Goal: Task Accomplishment & Management: Use online tool/utility

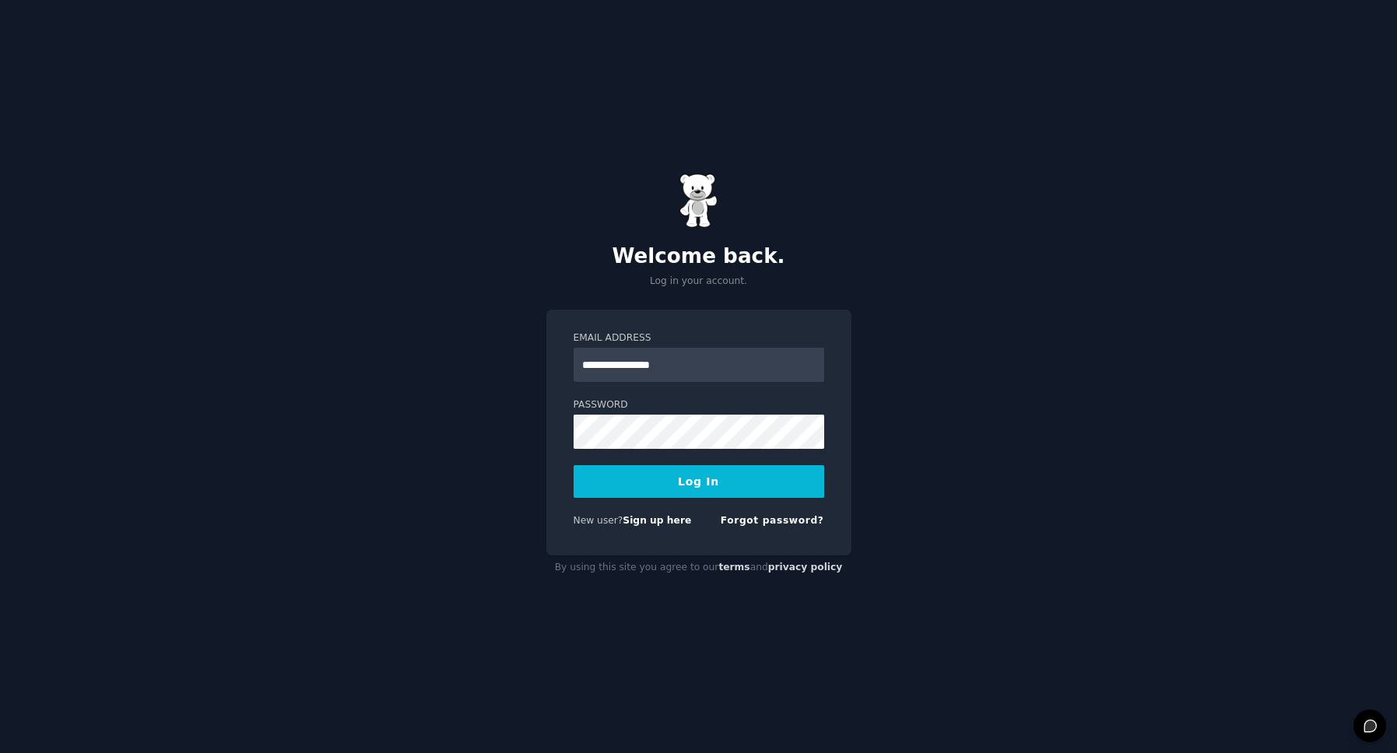
drag, startPoint x: 725, startPoint y: 367, endPoint x: 438, endPoint y: 349, distance: 287.8
click at [574, 349] on input "**********" at bounding box center [699, 365] width 251 height 34
click at [574, 465] on button "Log In" at bounding box center [699, 481] width 251 height 33
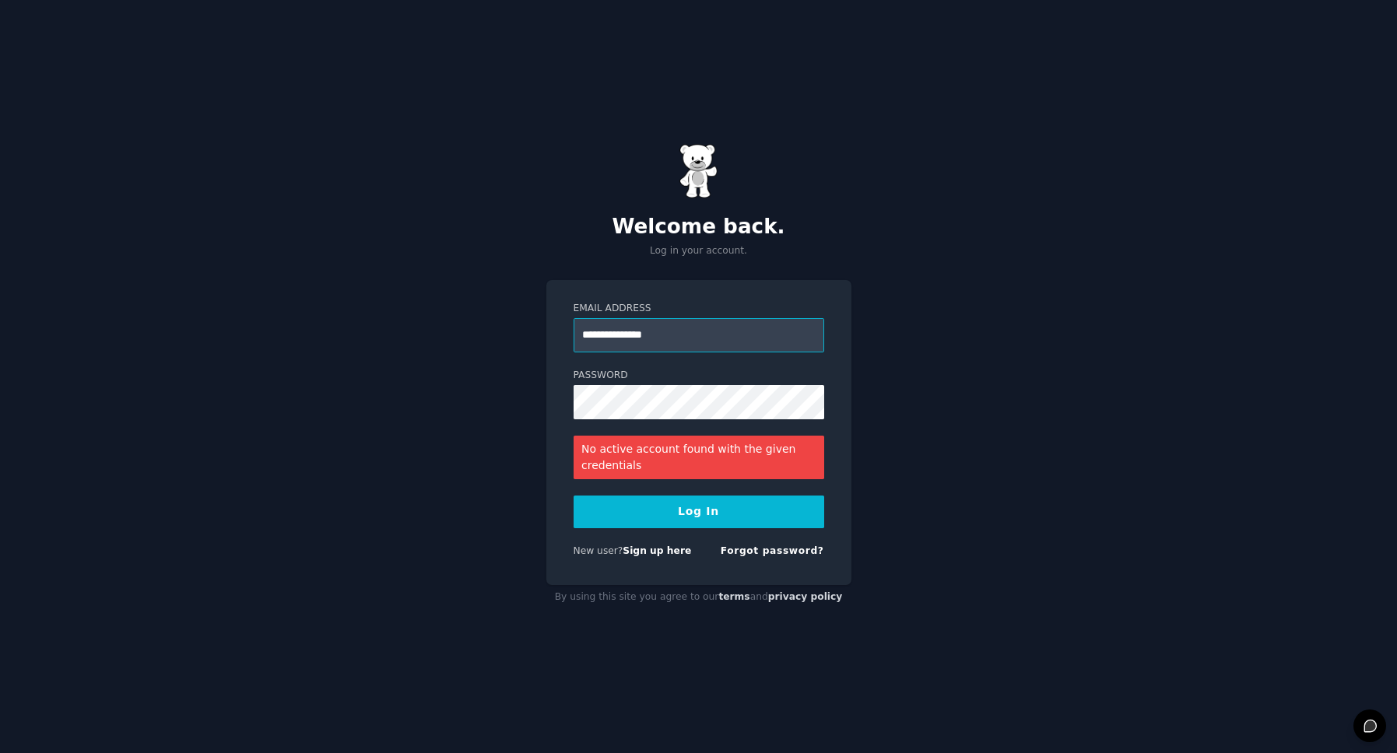
click at [729, 325] on input "**********" at bounding box center [699, 335] width 251 height 34
drag, startPoint x: 703, startPoint y: 334, endPoint x: 467, endPoint y: 303, distance: 237.9
click at [574, 318] on input "**********" at bounding box center [699, 335] width 251 height 34
type input "**********"
click at [483, 424] on div "**********" at bounding box center [698, 376] width 1397 height 753
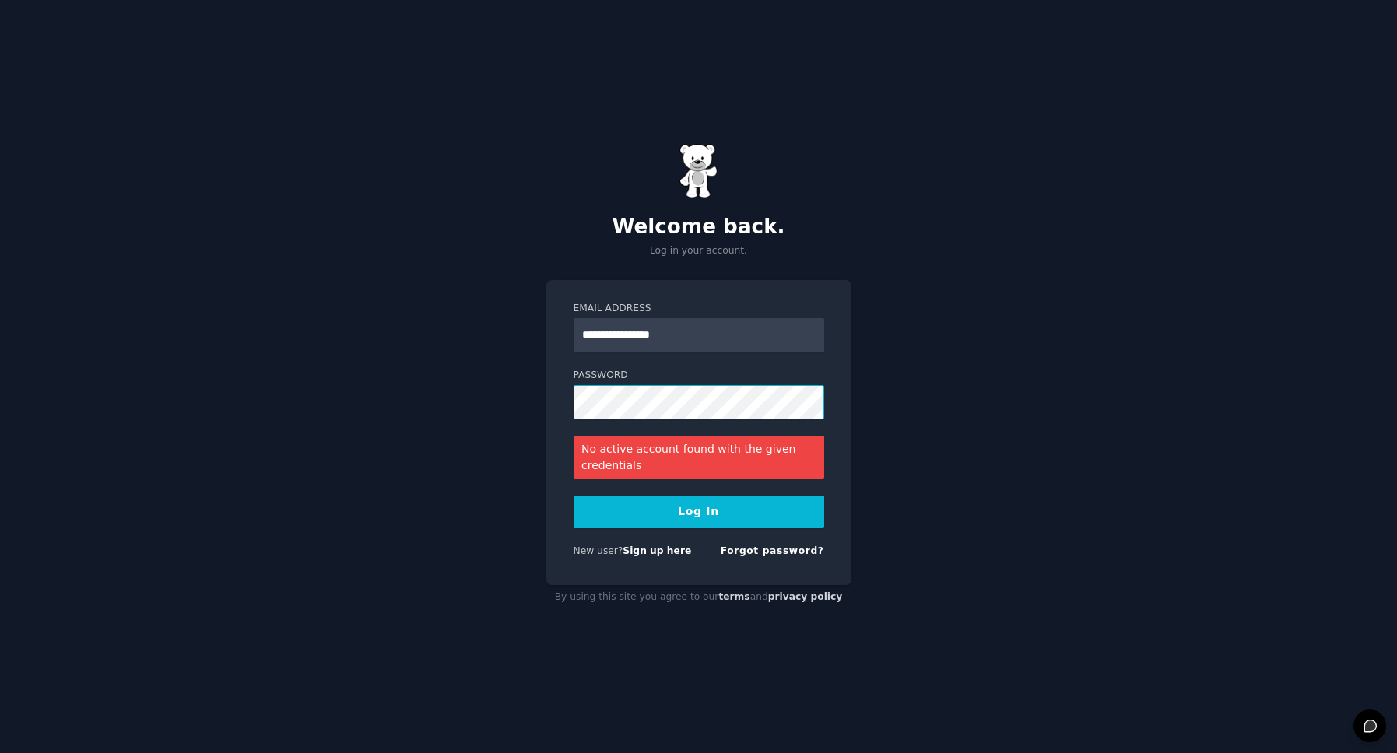
click at [574, 496] on button "Log In" at bounding box center [699, 512] width 251 height 33
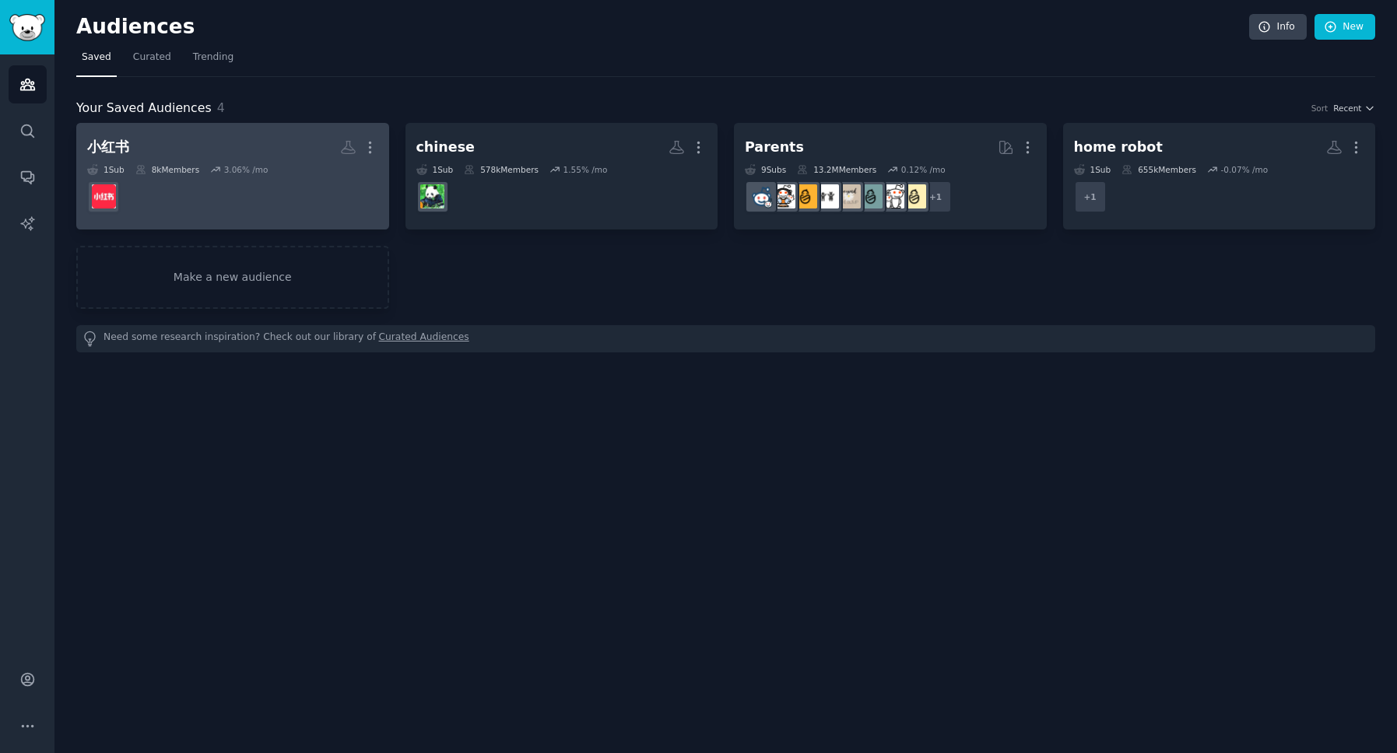
click at [360, 140] on div "More" at bounding box center [359, 147] width 38 height 27
click at [374, 152] on icon "button" at bounding box center [370, 147] width 16 height 16
click at [315, 179] on p "Delete" at bounding box center [328, 180] width 36 height 16
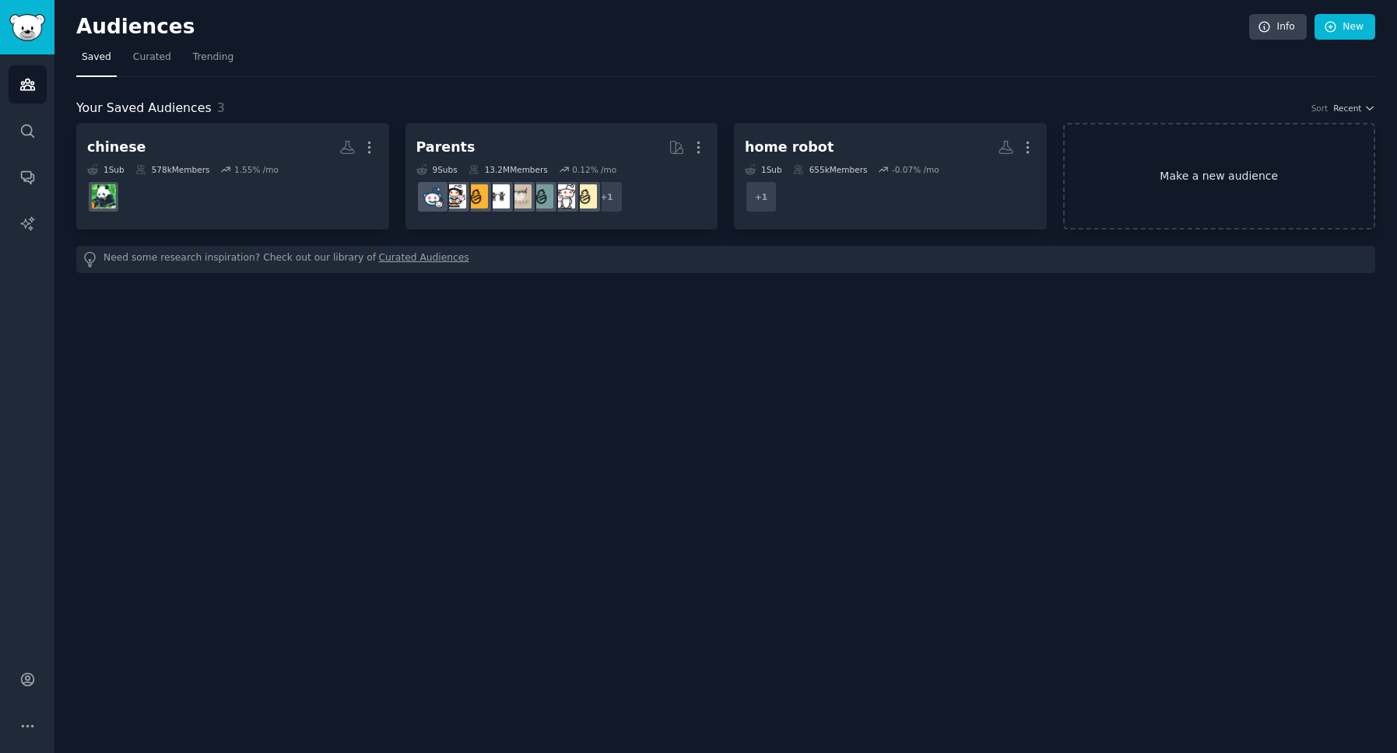
click at [1215, 170] on link "Make a new audience" at bounding box center [1219, 176] width 313 height 107
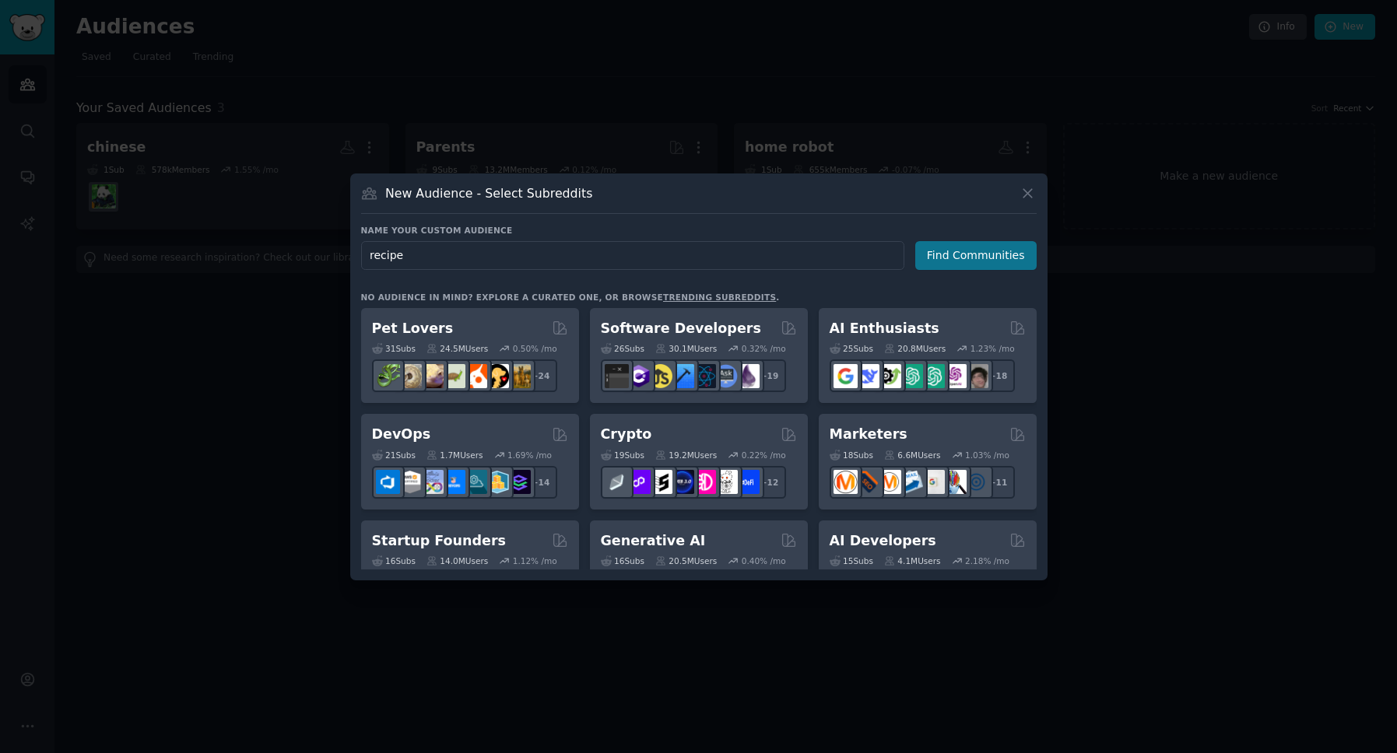
type input "recipe"
click at [943, 252] on button "Find Communities" at bounding box center [975, 255] width 121 height 29
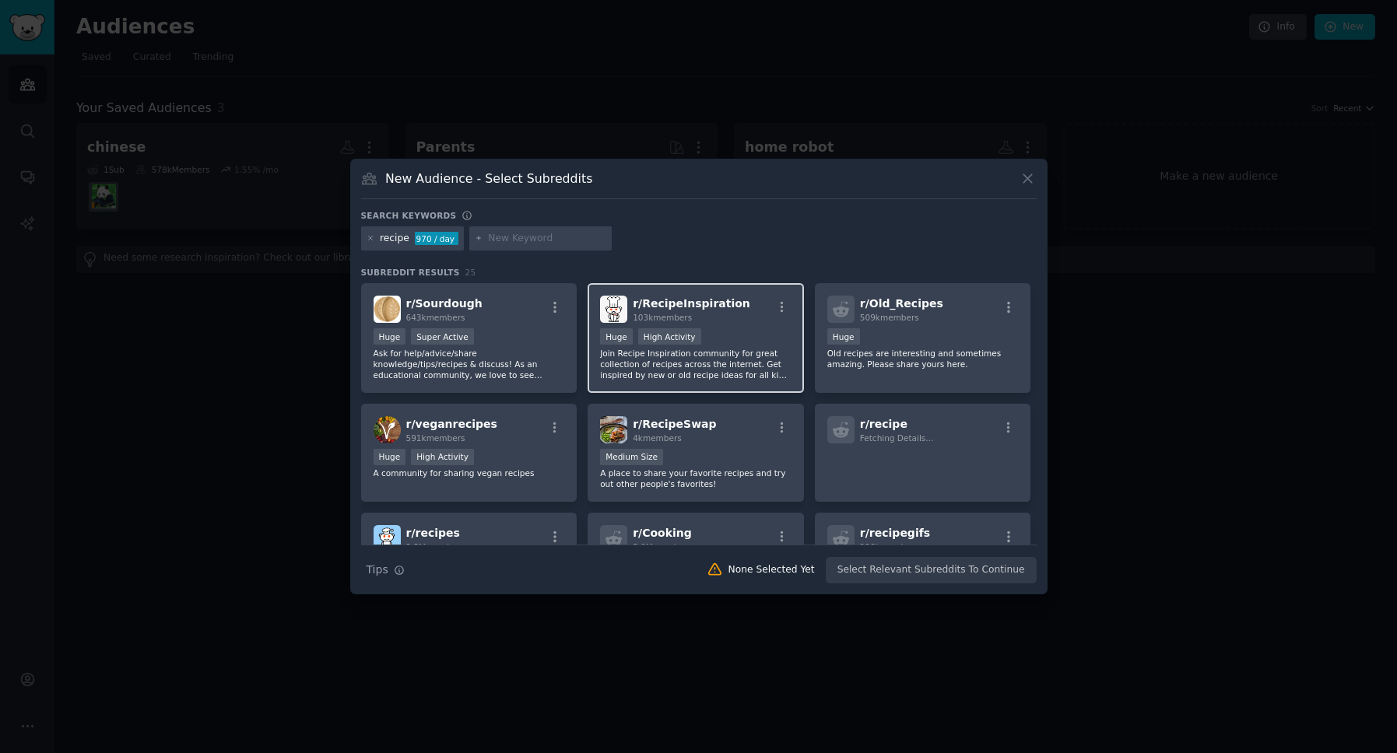
click at [620, 380] on p "Join Recipe Inspiration community for great collection of recipes across the in…" at bounding box center [695, 364] width 191 height 33
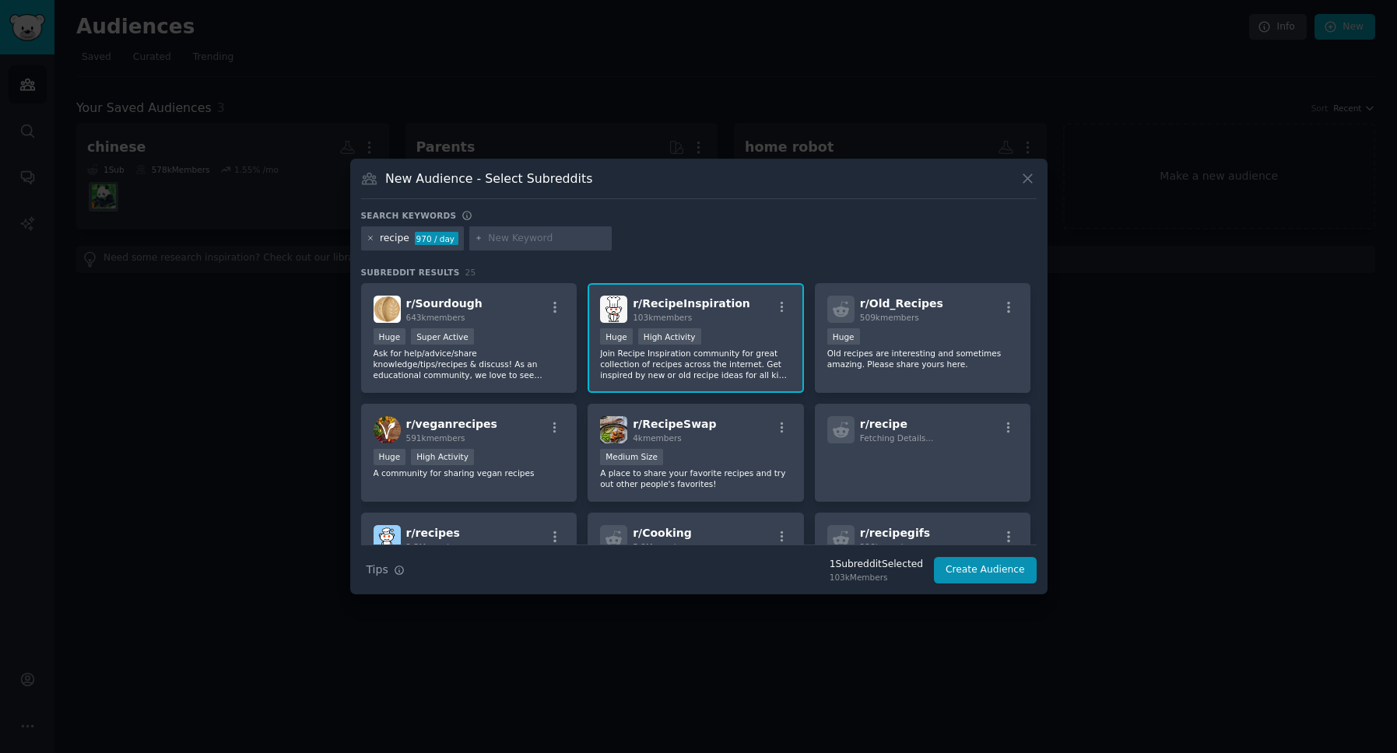
click at [373, 236] on icon at bounding box center [371, 238] width 9 height 9
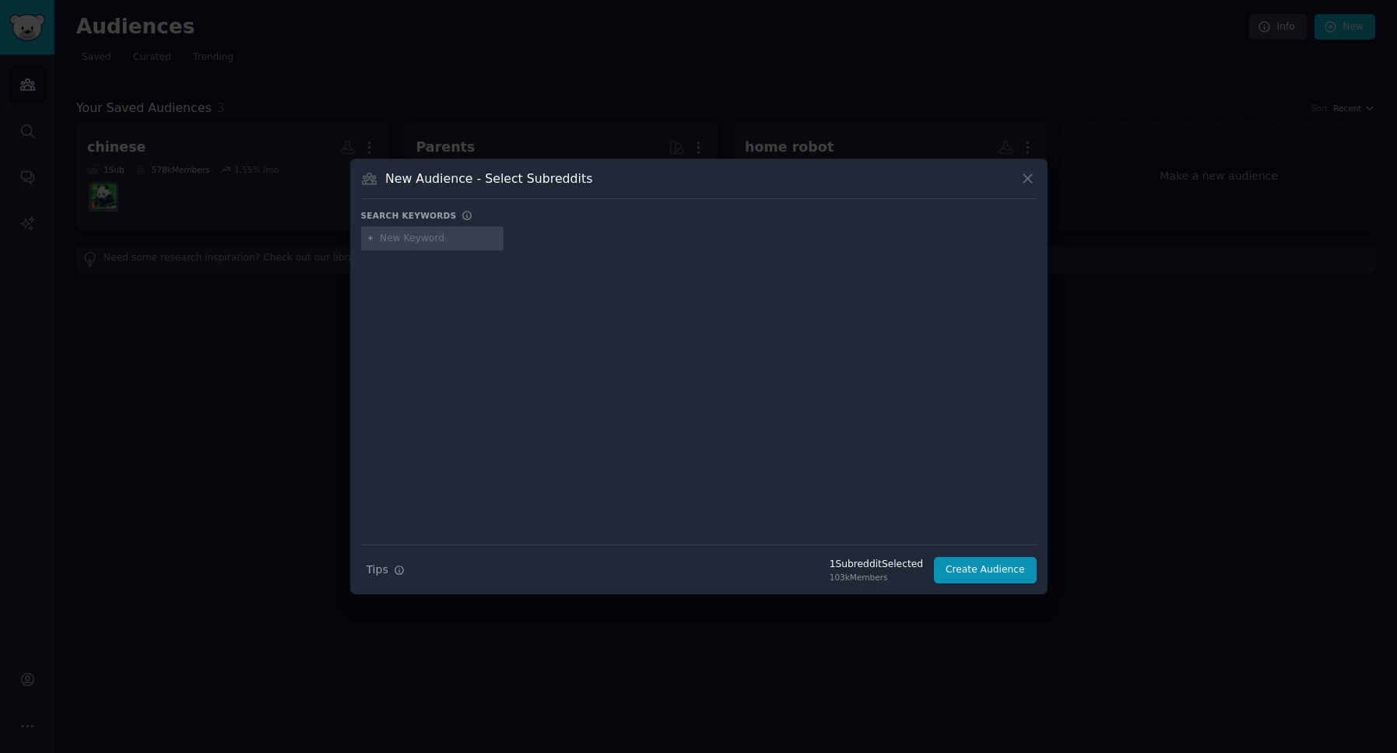
click at [400, 242] on input "text" at bounding box center [439, 239] width 118 height 14
type input "recipe learning"
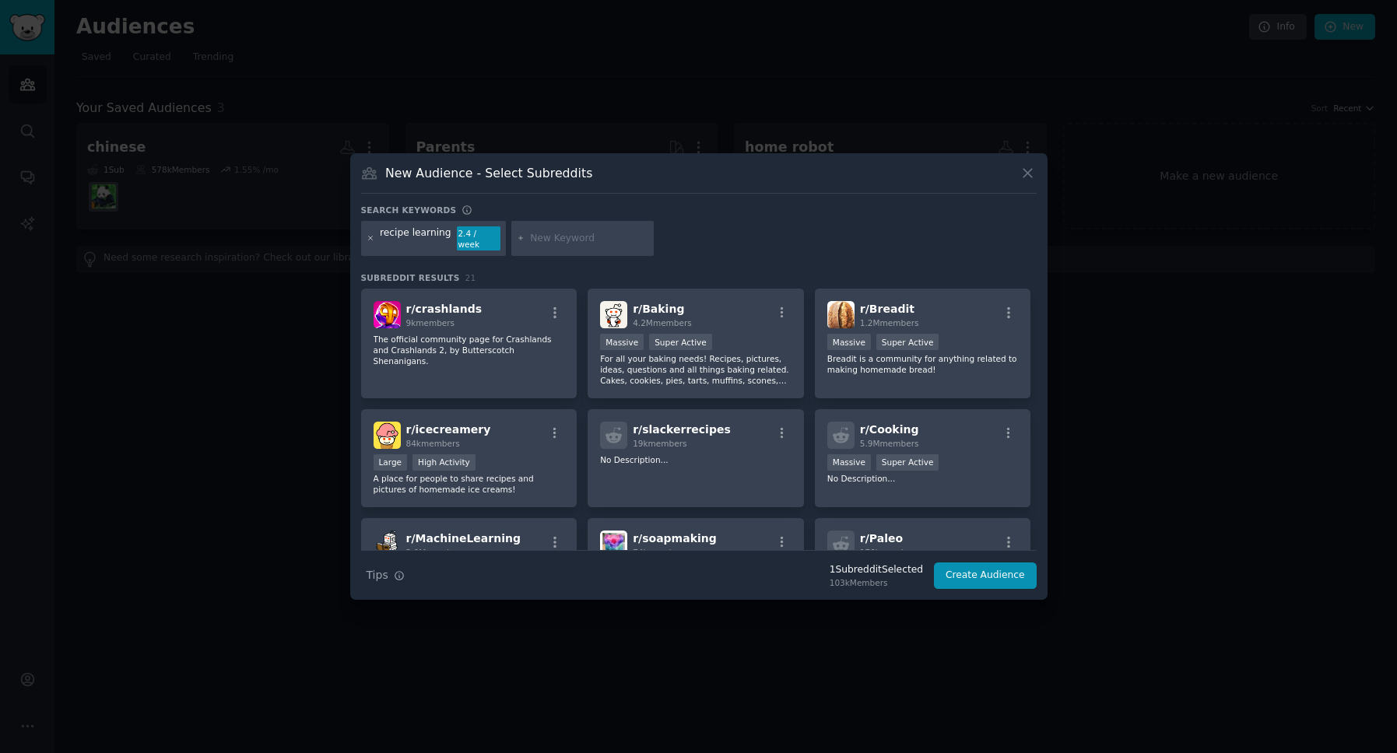
click at [374, 240] on icon at bounding box center [371, 238] width 9 height 9
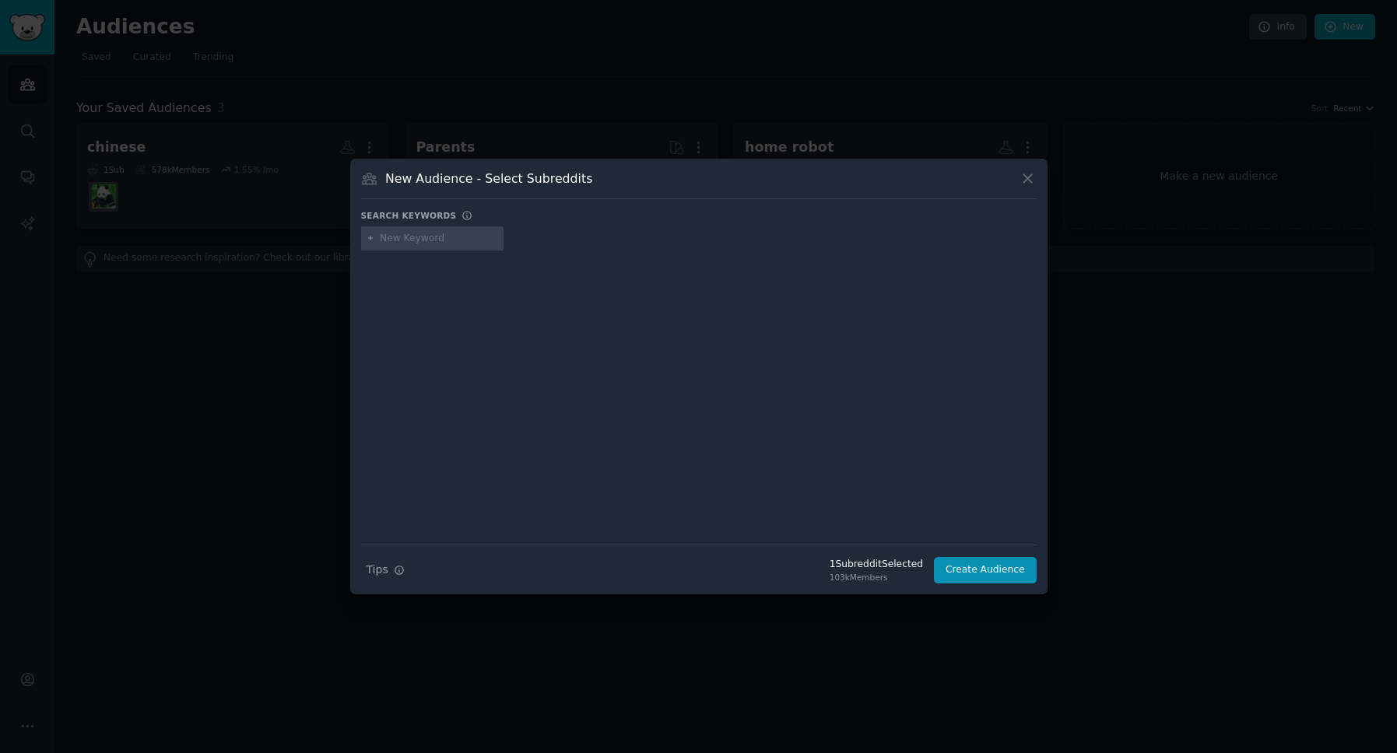
click at [419, 257] on div at bounding box center [699, 386] width 676 height 261
click at [430, 242] on input "text" at bounding box center [439, 239] width 118 height 14
click at [570, 335] on div at bounding box center [699, 386] width 676 height 261
click at [488, 232] on input "recip" at bounding box center [439, 239] width 118 height 14
type input "recipe"
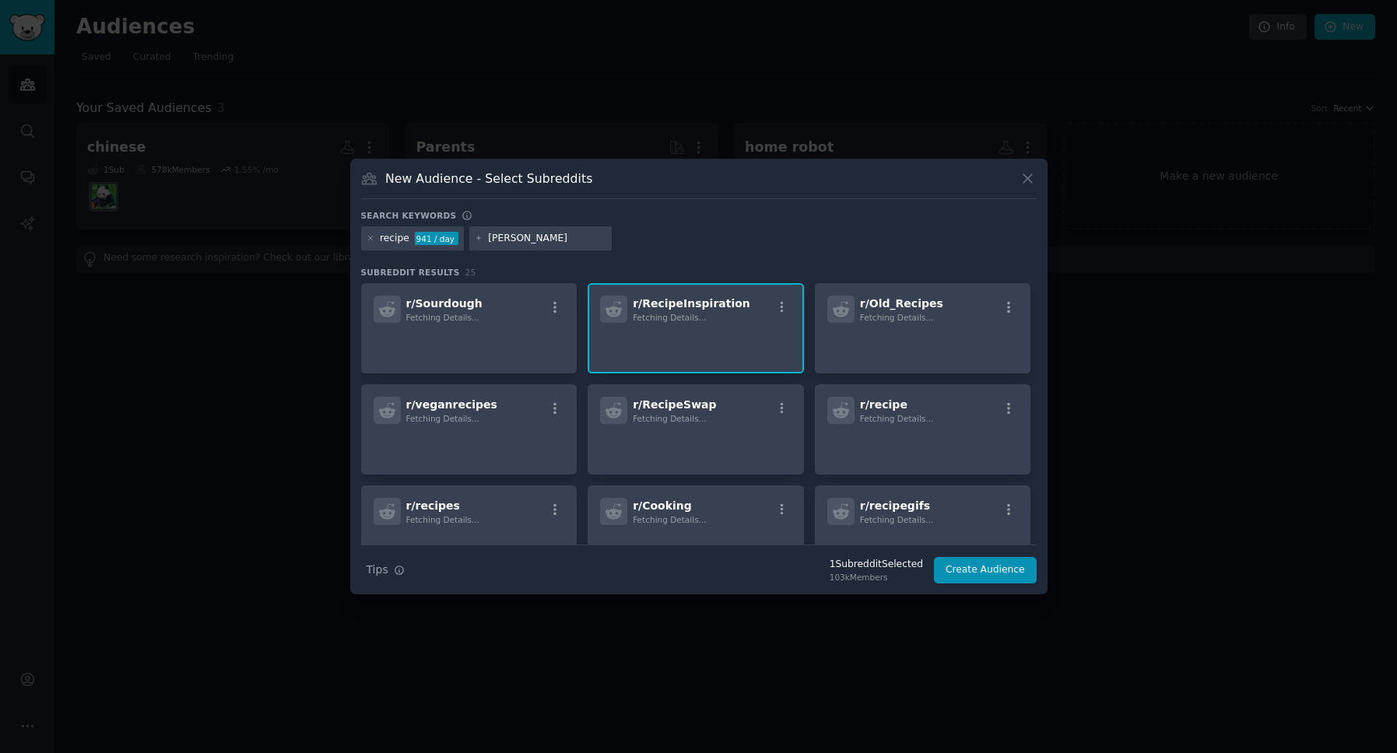
type input "learn"
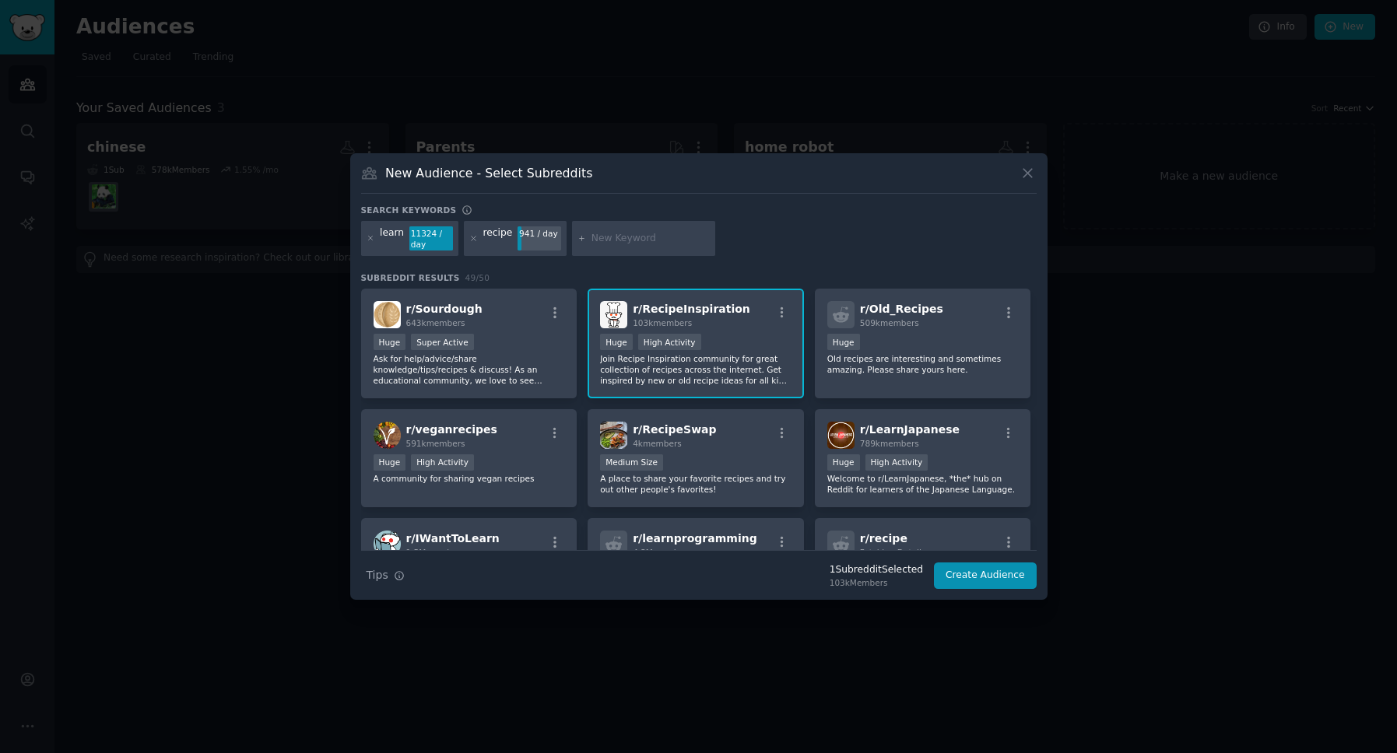
click at [853, 261] on div "learn 11324 / day recipe 941 / day" at bounding box center [699, 241] width 676 height 41
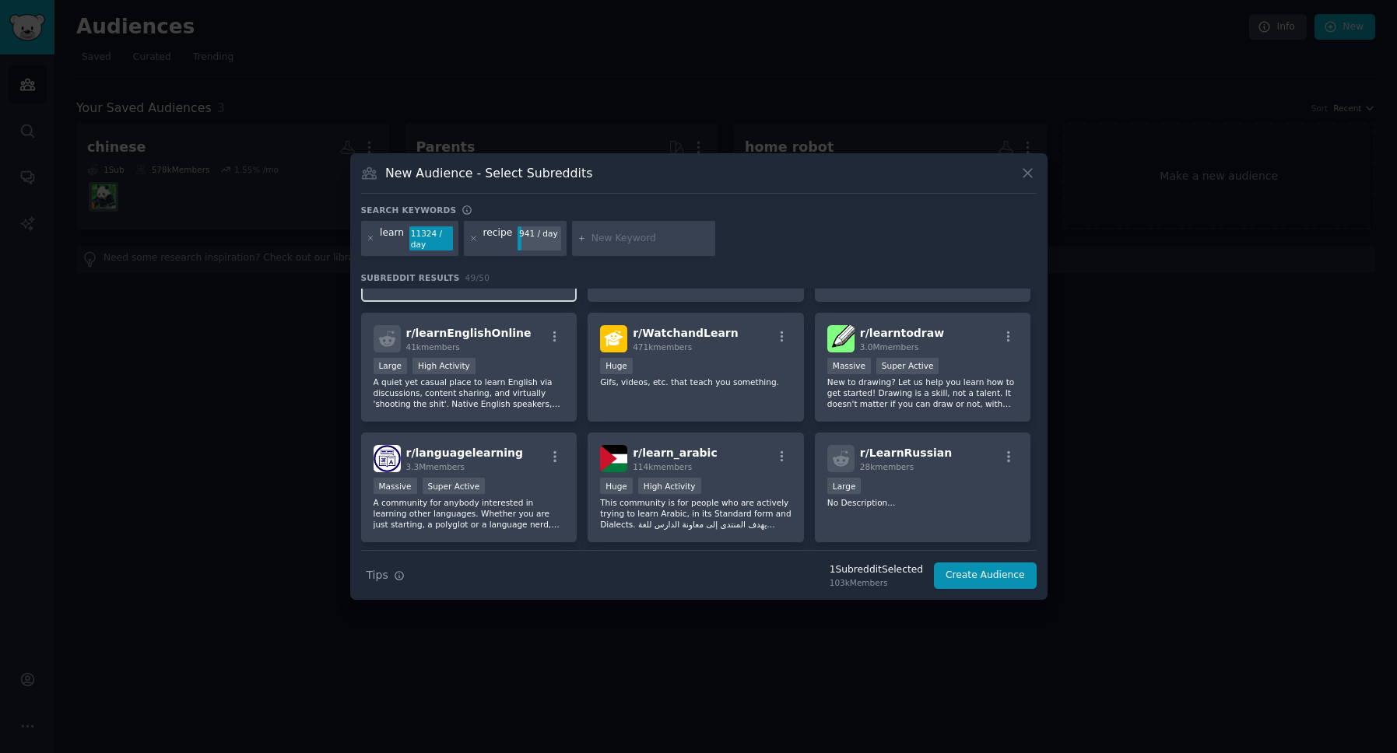
scroll to position [953, 0]
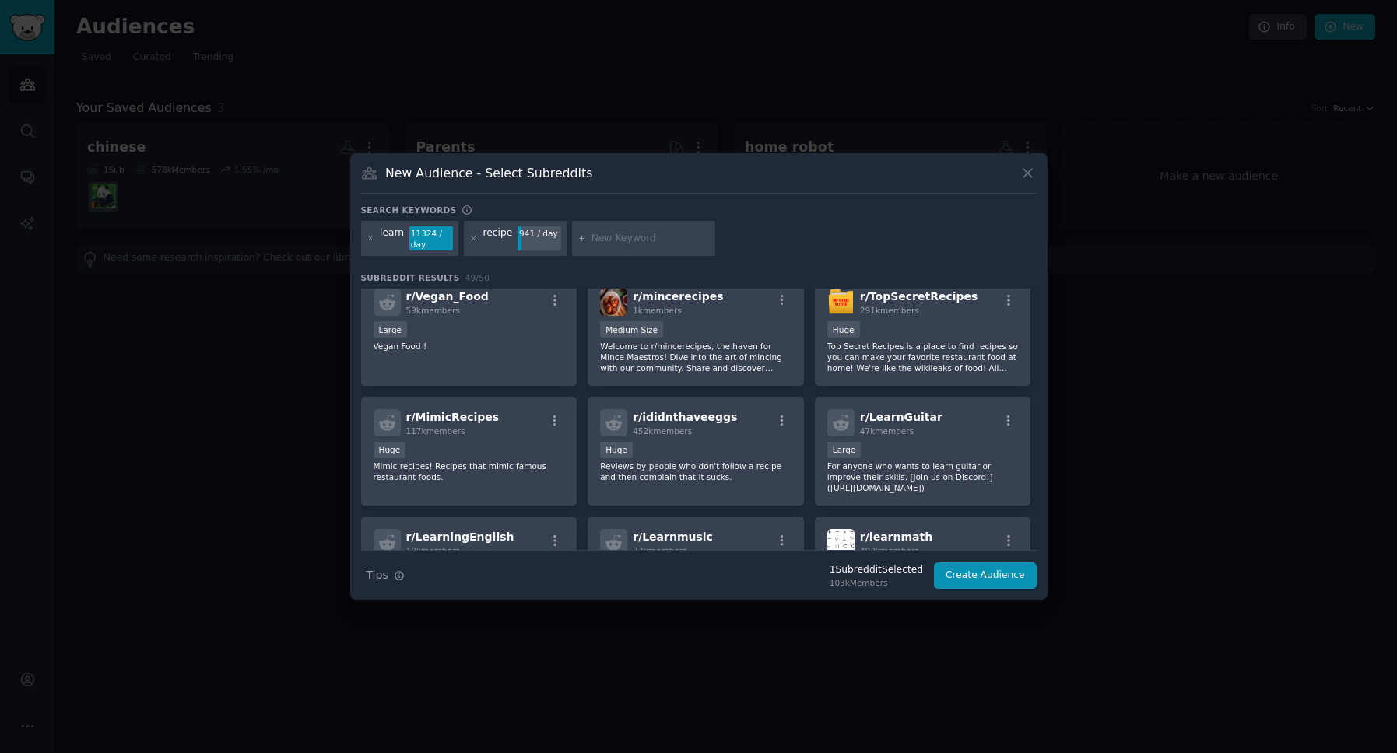
click at [374, 237] on div "learn 11324 / day" at bounding box center [410, 239] width 98 height 36
click at [372, 237] on div "learn 11324 / day" at bounding box center [410, 239] width 98 height 36
click at [370, 237] on icon at bounding box center [371, 238] width 9 height 9
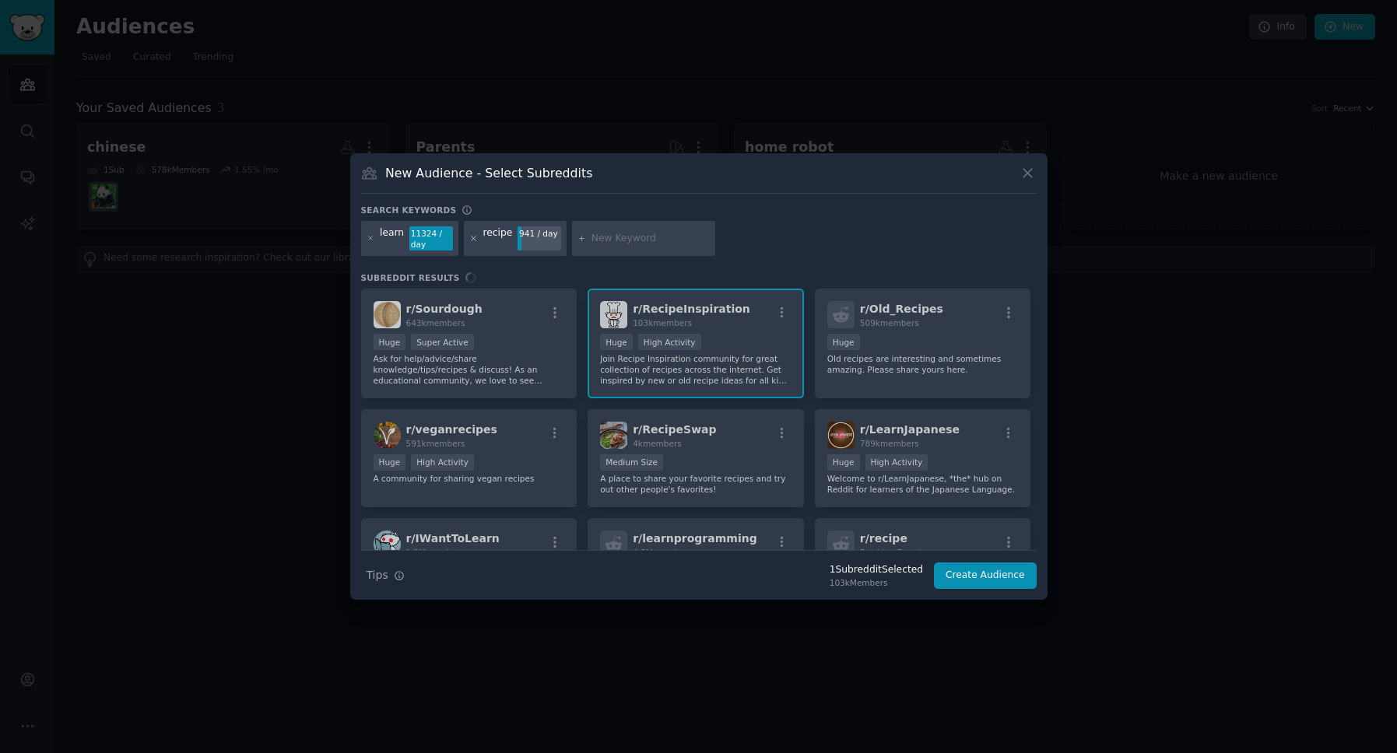
click at [572, 238] on div at bounding box center [643, 239] width 143 height 36
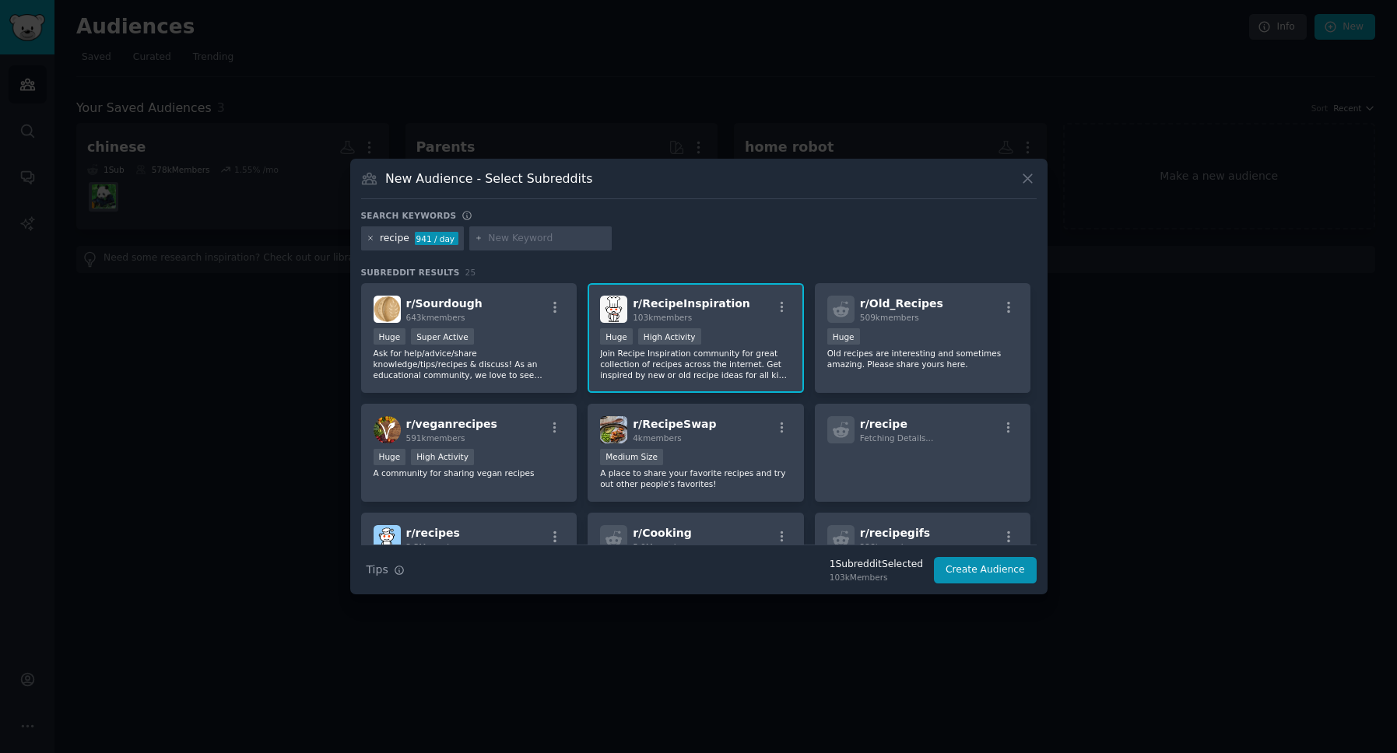
click at [370, 239] on icon at bounding box center [371, 238] width 9 height 9
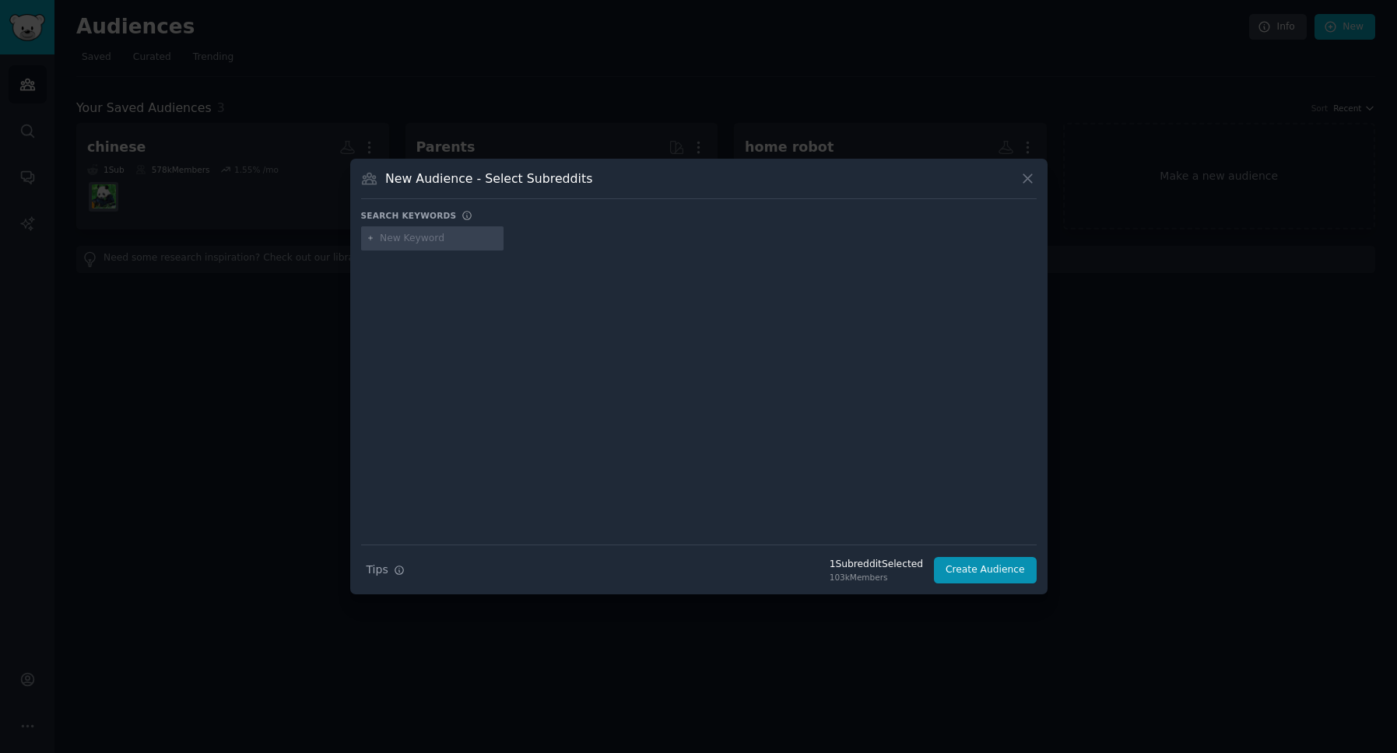
click at [392, 239] on input "text" at bounding box center [439, 239] width 118 height 14
type input "learn recipe"
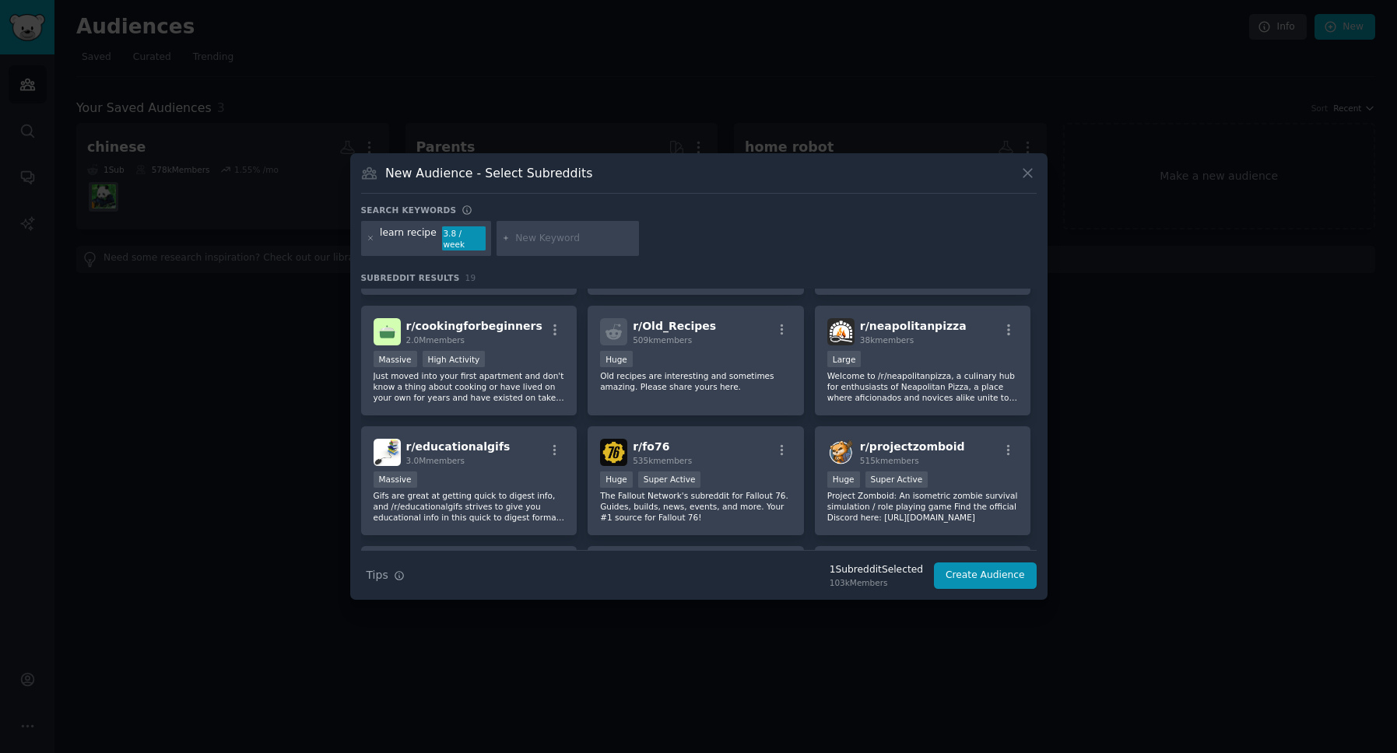
scroll to position [238, 0]
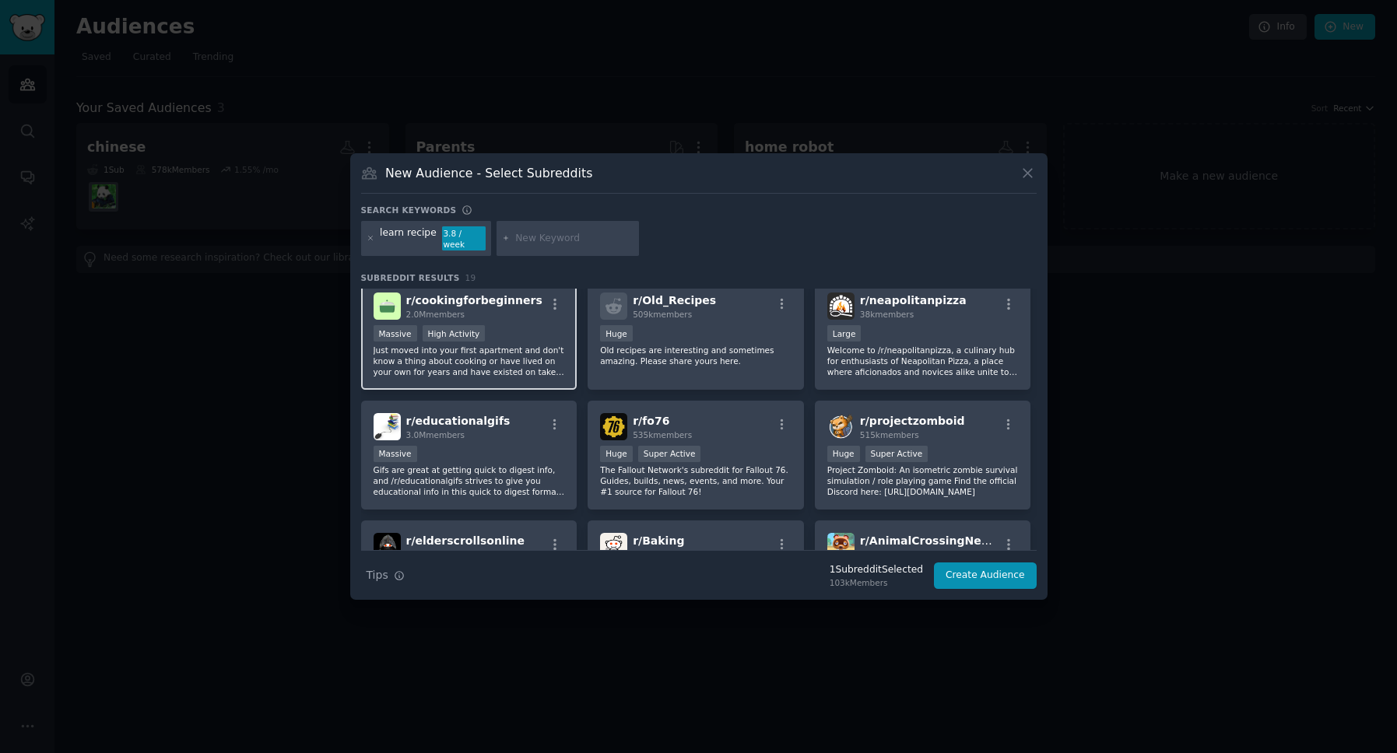
click at [520, 361] on p "Just moved into your first apartment and don't know a thing about cooking or ha…" at bounding box center [469, 361] width 191 height 33
click at [1006, 566] on button "Create Audience" at bounding box center [985, 576] width 103 height 26
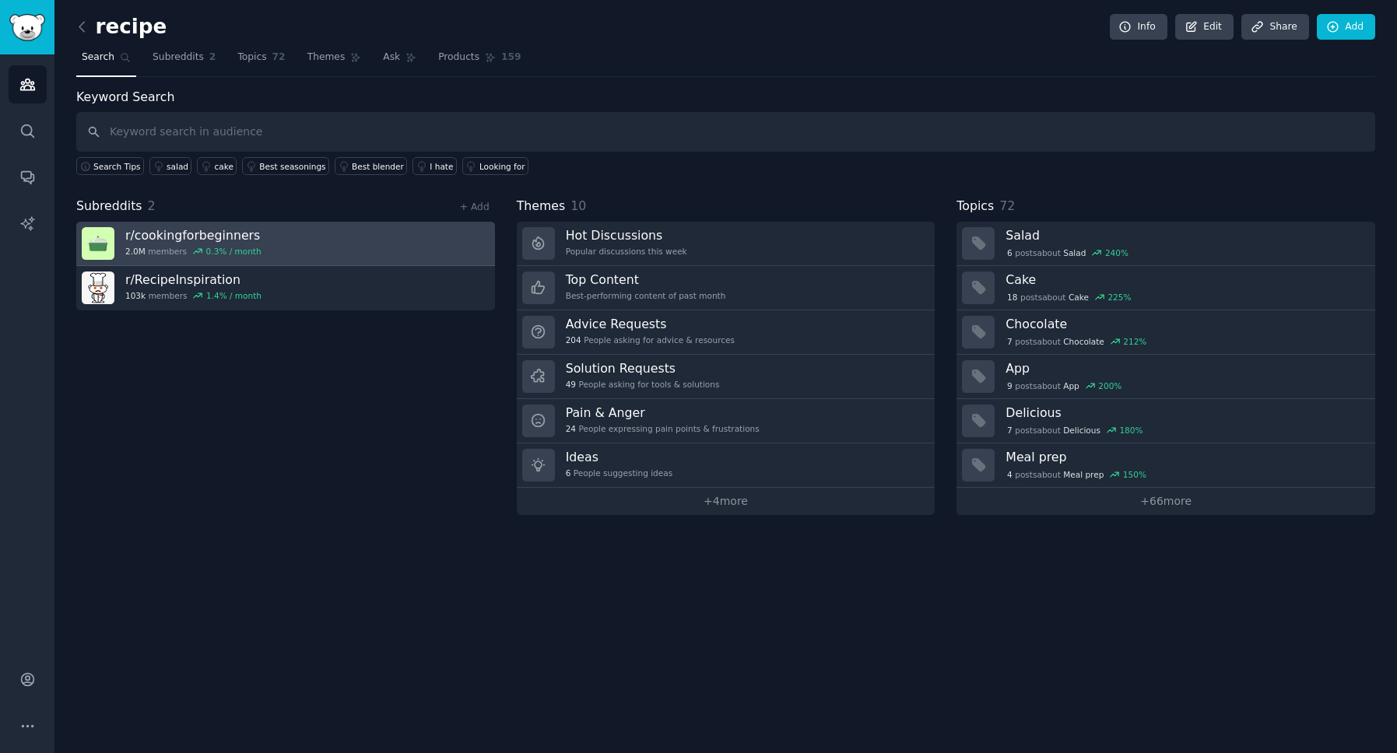
click at [370, 245] on link "r/ cookingforbeginners 2.0M members 0.3 % / month" at bounding box center [285, 244] width 419 height 44
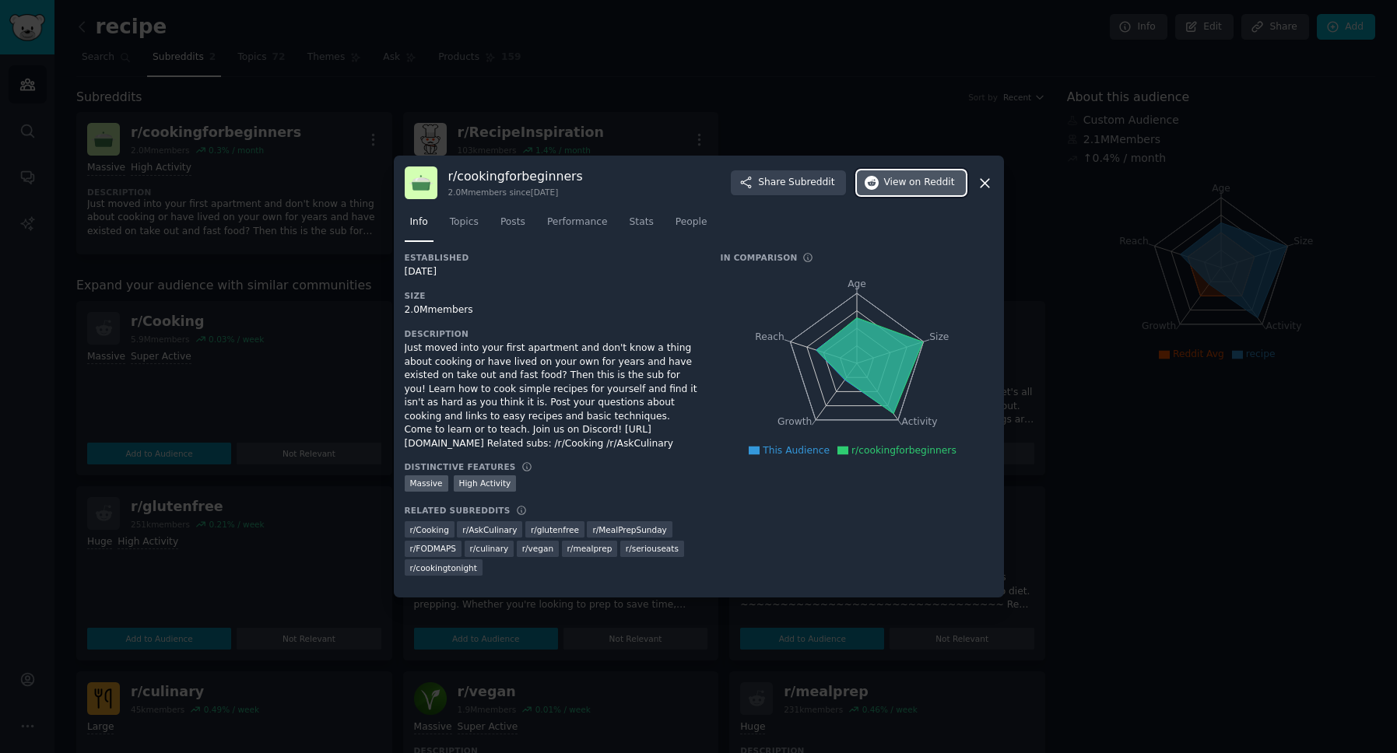
click at [932, 184] on span "on Reddit" at bounding box center [931, 183] width 45 height 14
